Goal: Find specific page/section: Find specific page/section

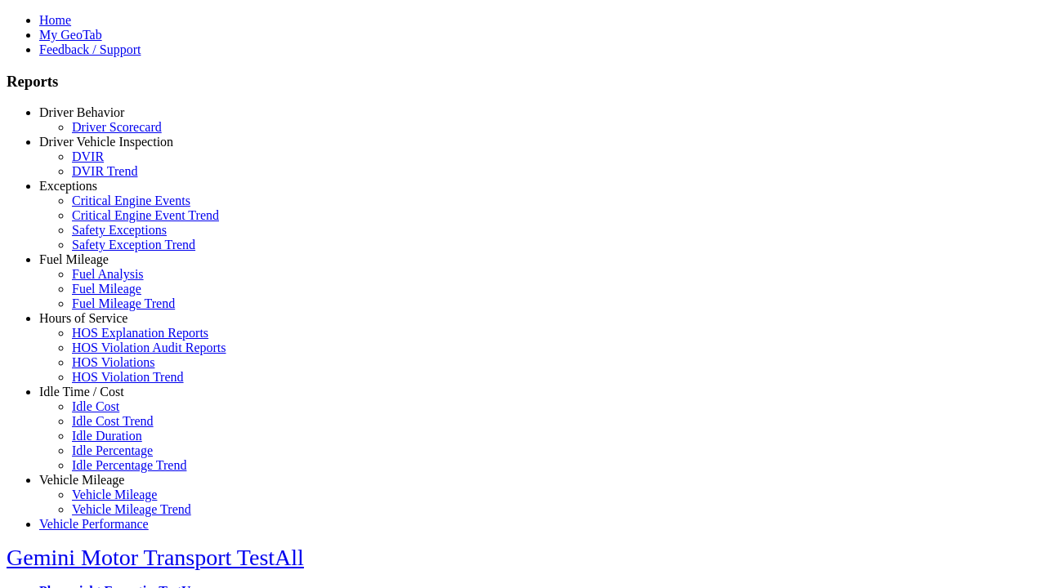
click at [94, 399] on link "Idle Time / Cost" at bounding box center [81, 392] width 85 height 14
click at [106, 413] on link "Idle Cost" at bounding box center [95, 407] width 47 height 14
select select "**"
type input "**********"
